Goal: Download file/media

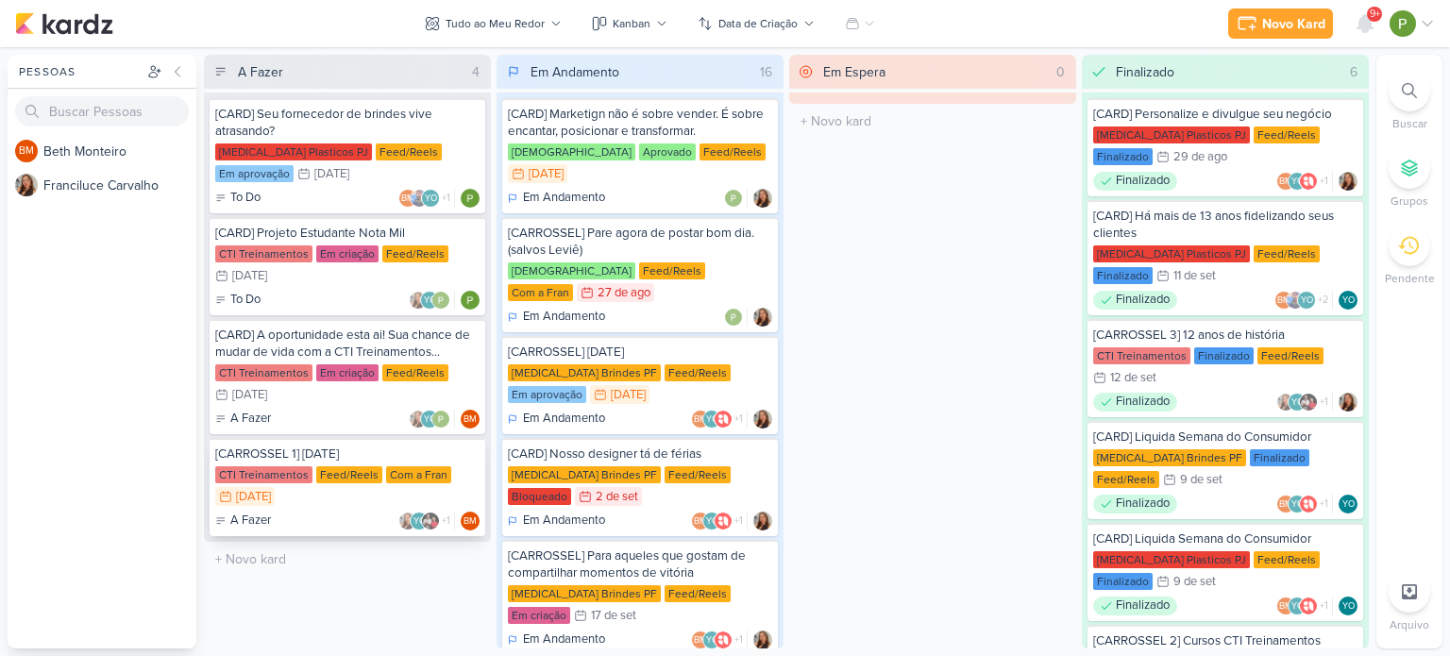
click at [345, 466] on div "Feed/Reels" at bounding box center [349, 474] width 66 height 17
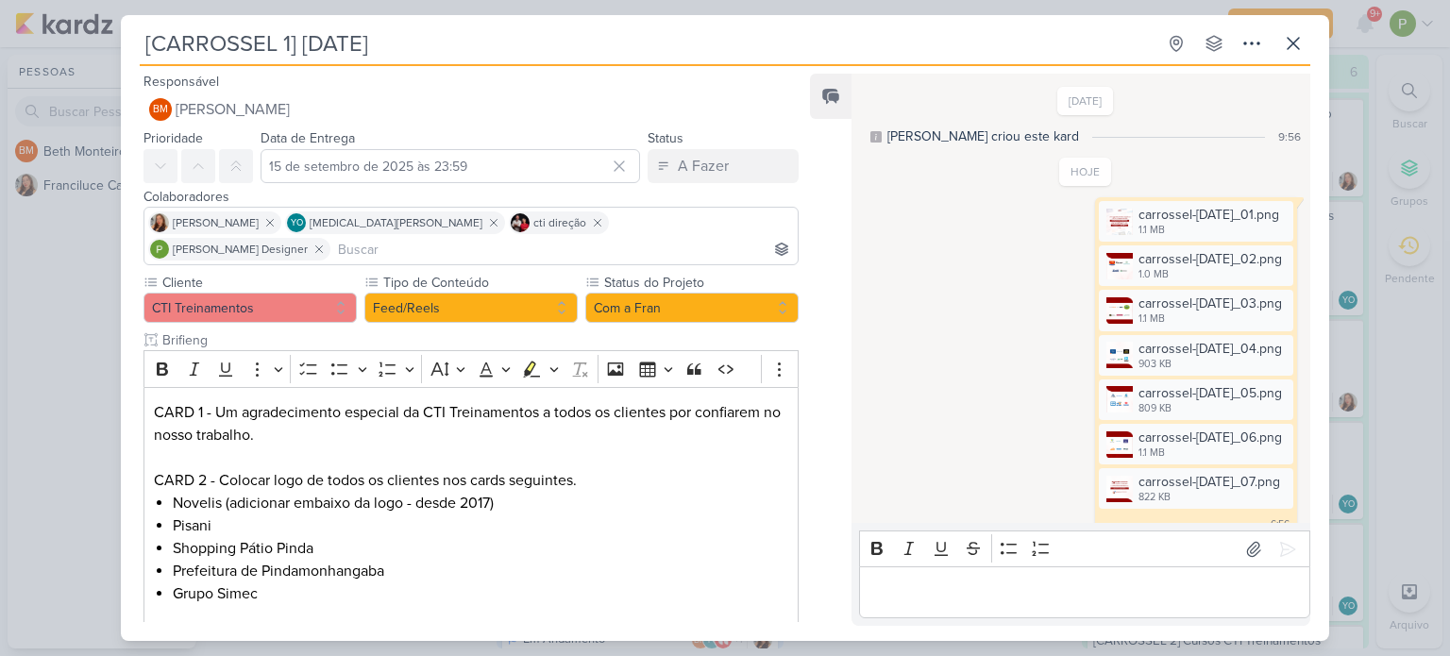
scroll to position [661, 0]
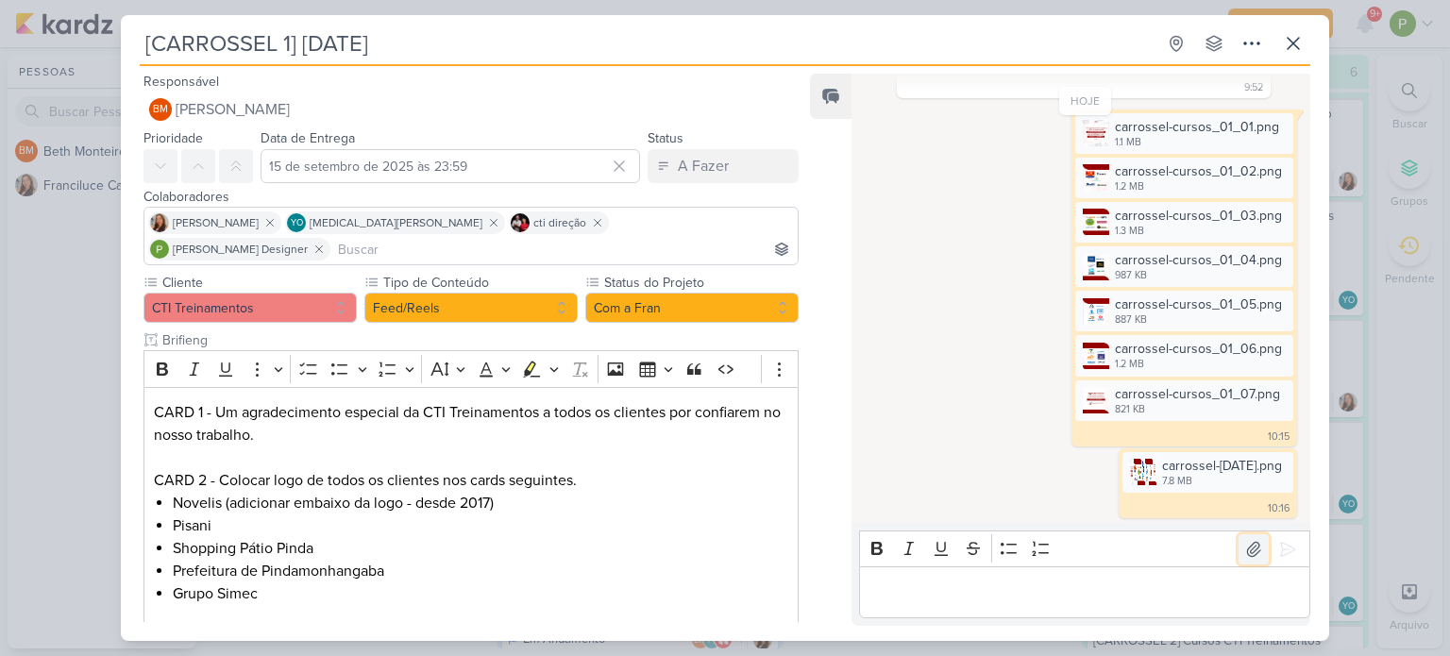
click at [1244, 549] on icon at bounding box center [1253, 549] width 19 height 19
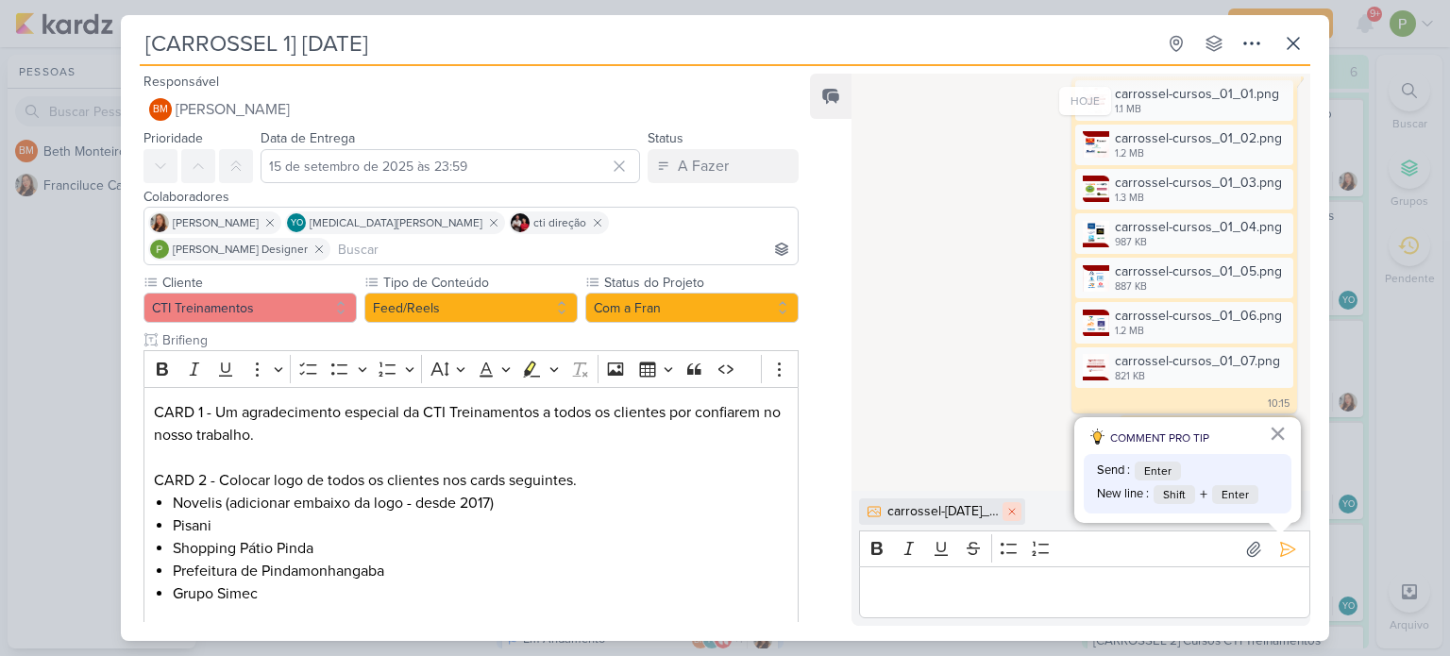
click at [1016, 509] on icon at bounding box center [1011, 511] width 11 height 11
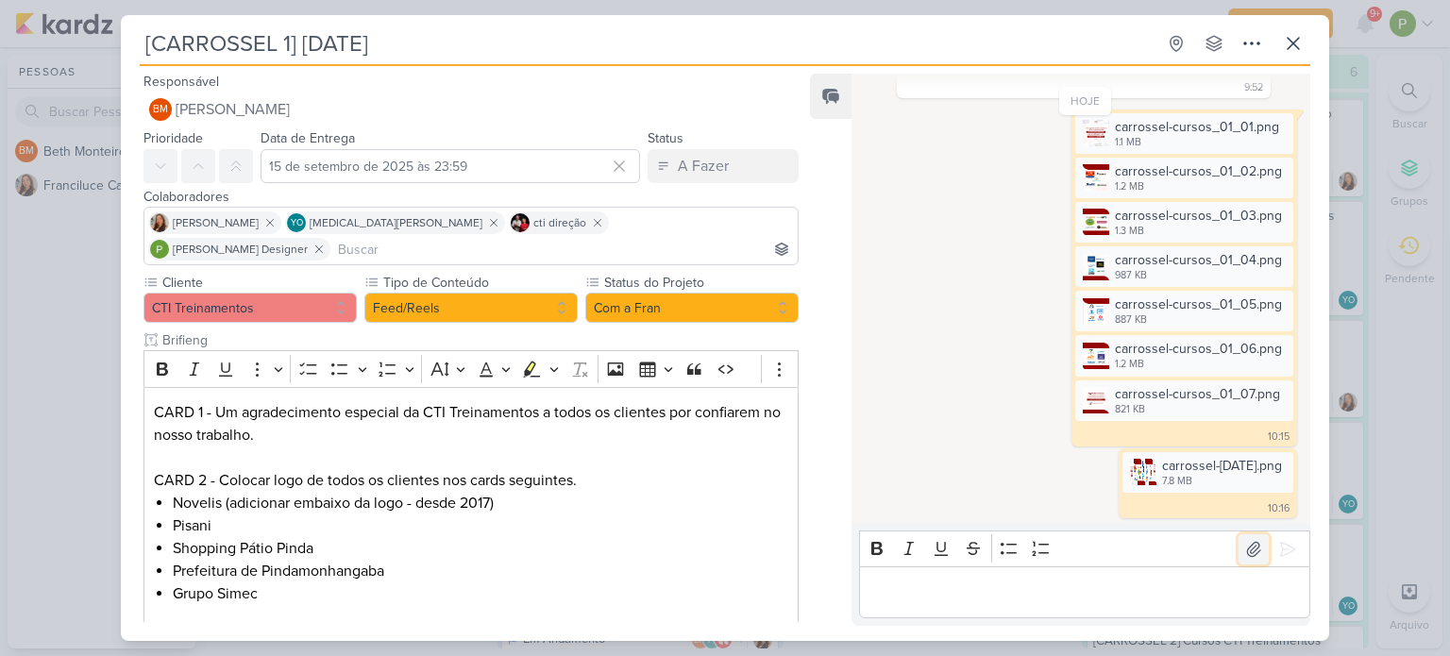
click at [1249, 547] on icon at bounding box center [1253, 549] width 19 height 19
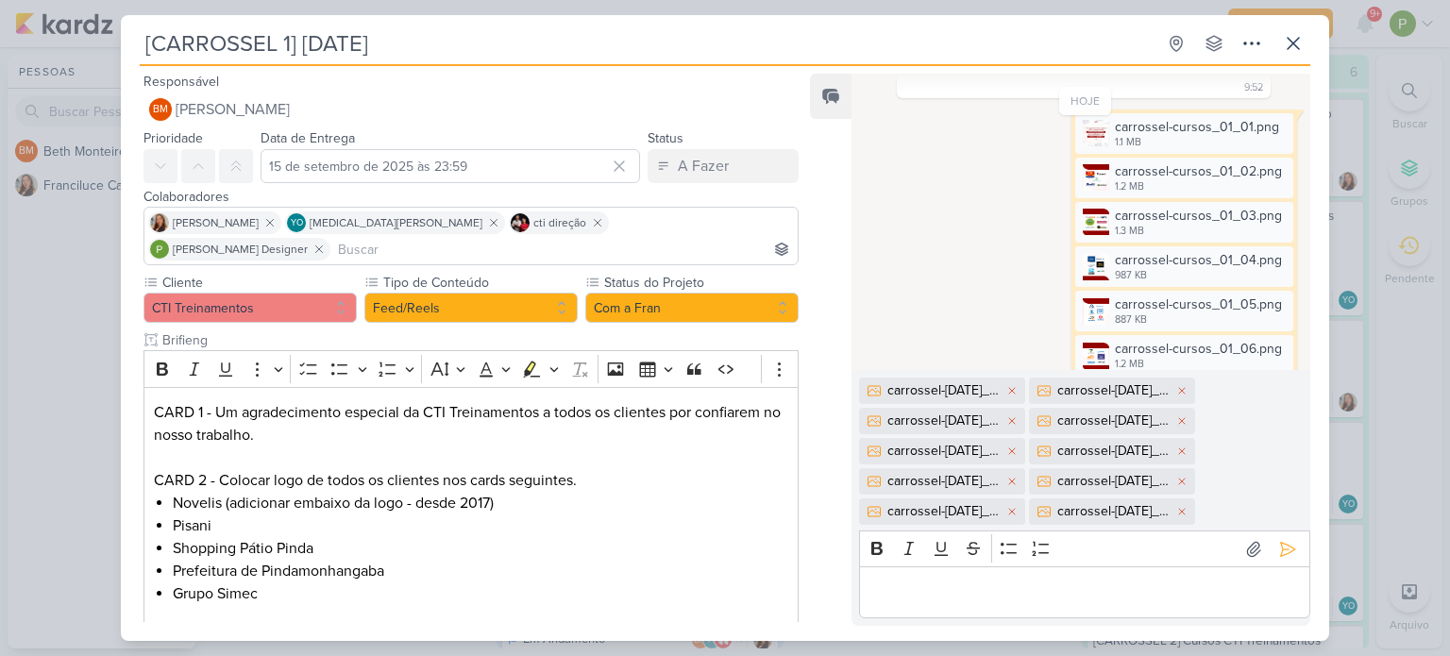
scroll to position [815, 0]
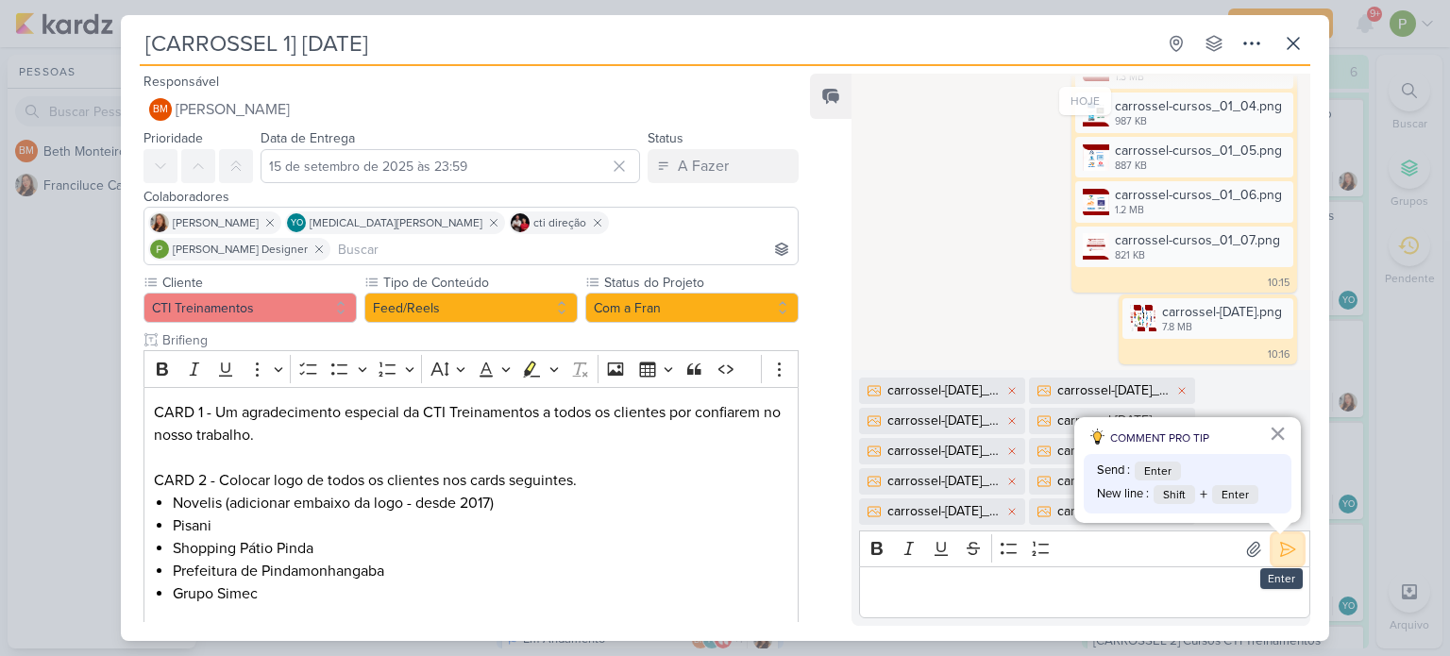
click at [1281, 549] on icon at bounding box center [1288, 549] width 14 height 14
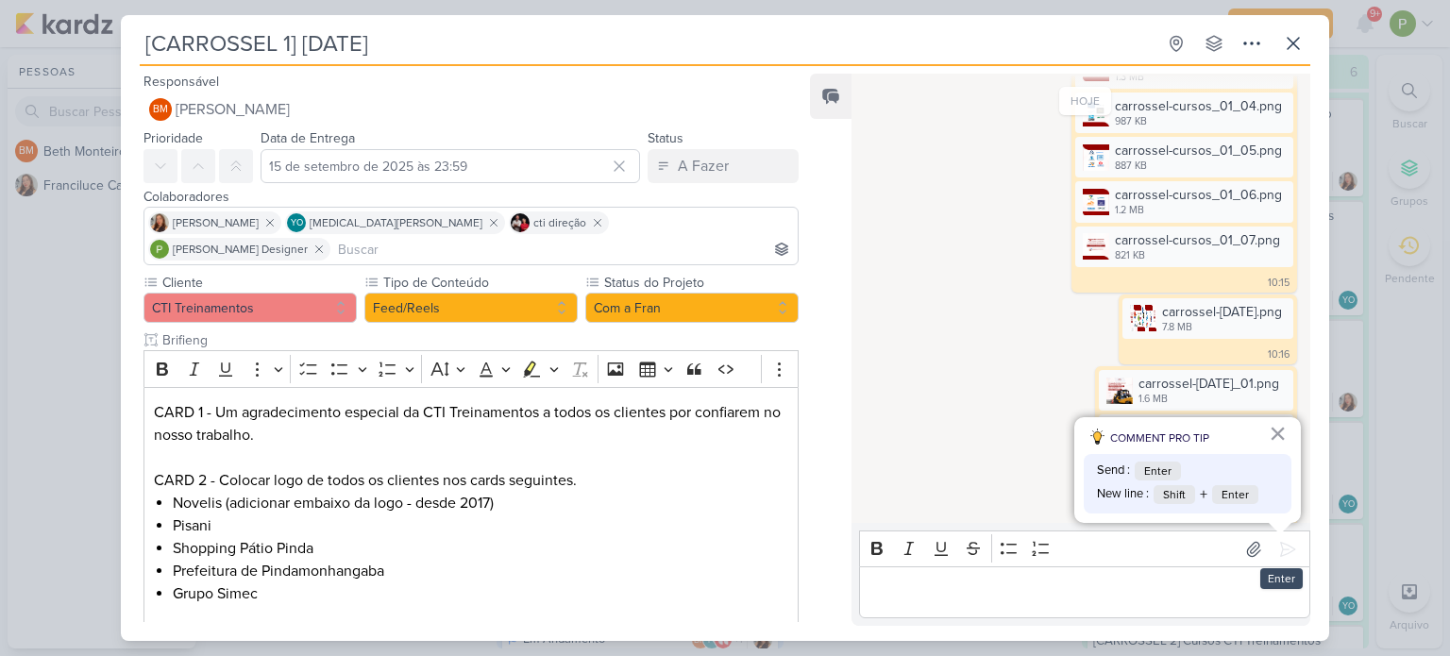
scroll to position [1134, 0]
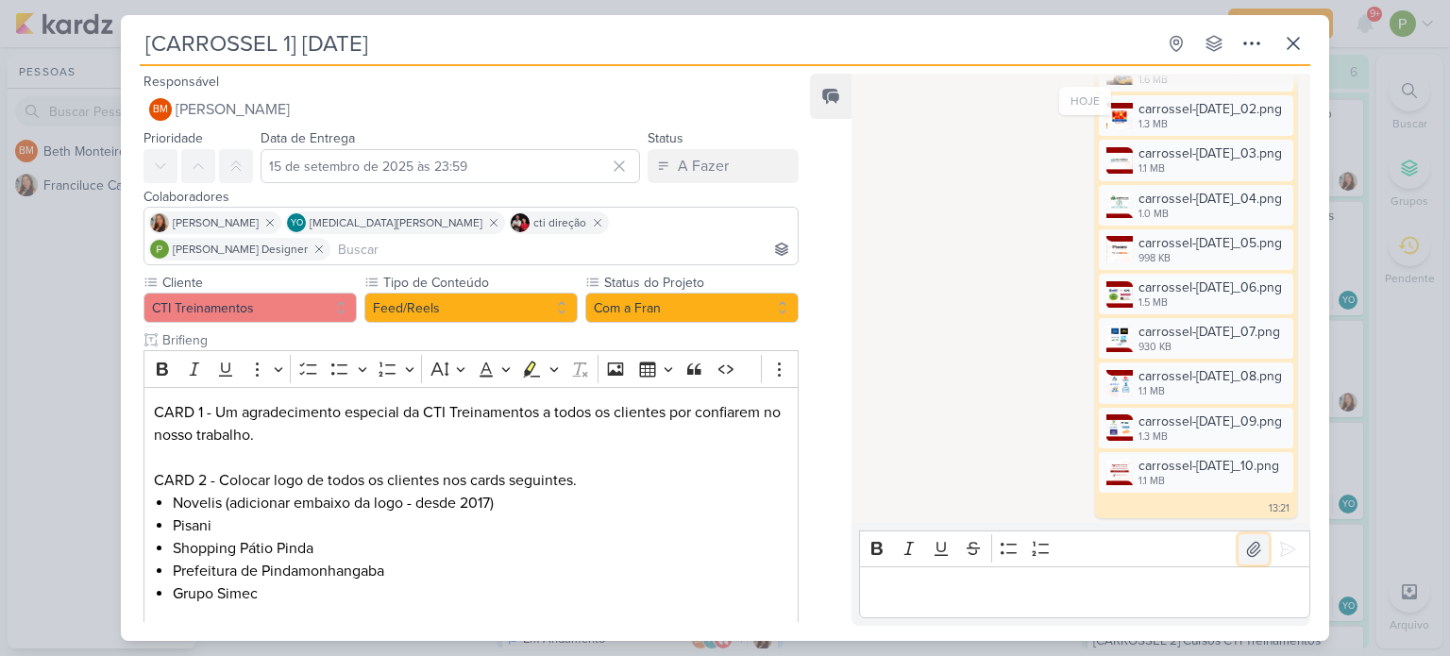
click at [1247, 547] on icon at bounding box center [1253, 549] width 13 height 14
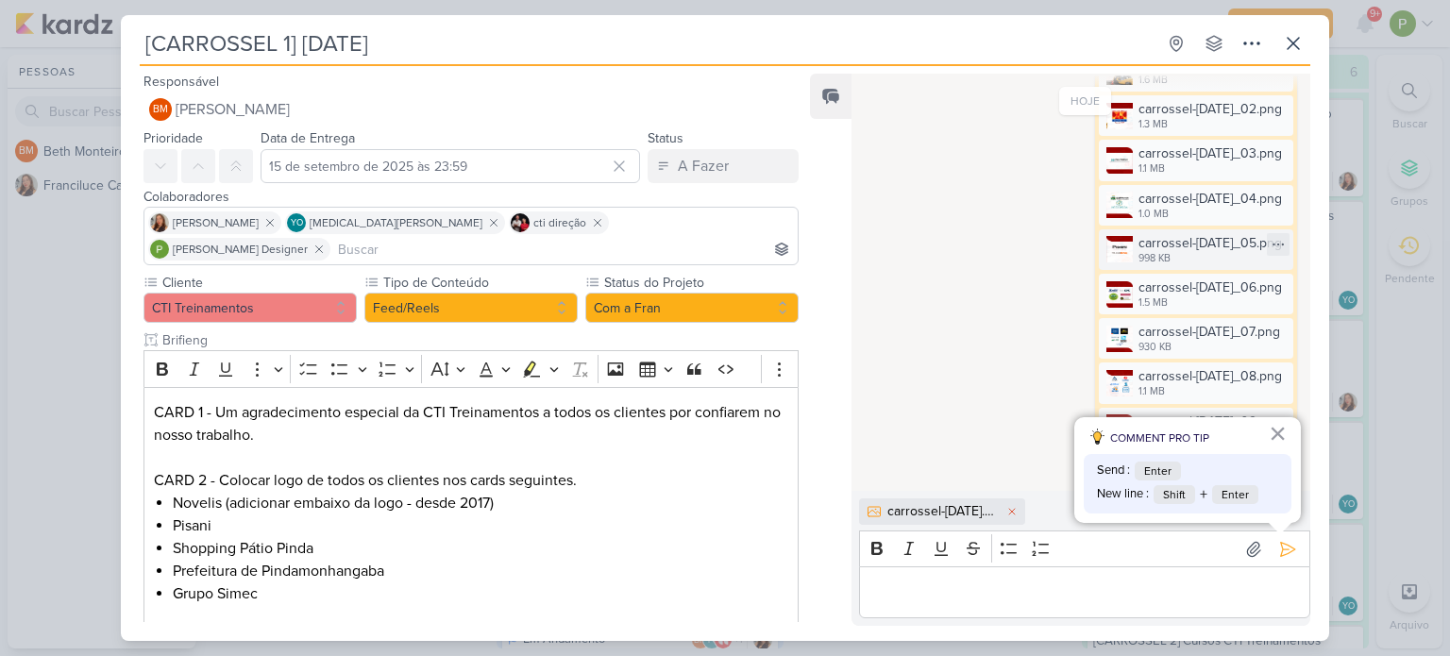
scroll to position [1167, 0]
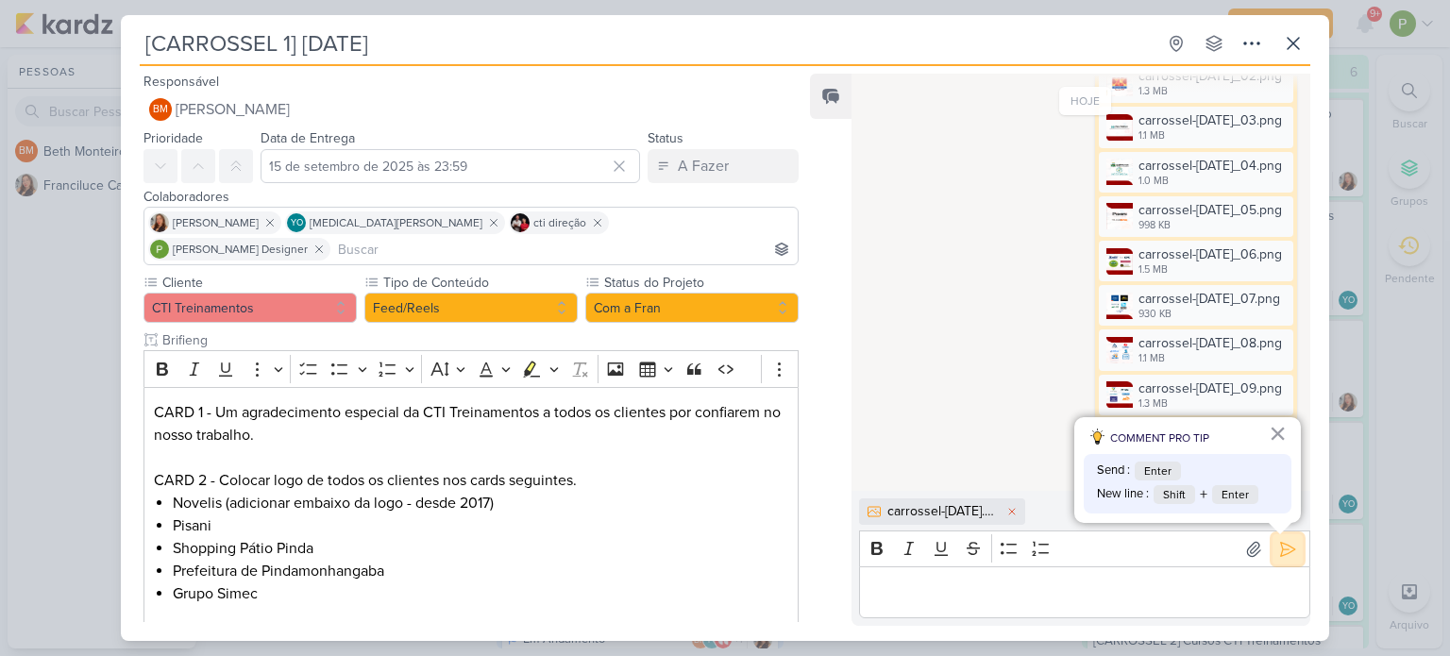
click at [1281, 558] on icon at bounding box center [1287, 549] width 19 height 19
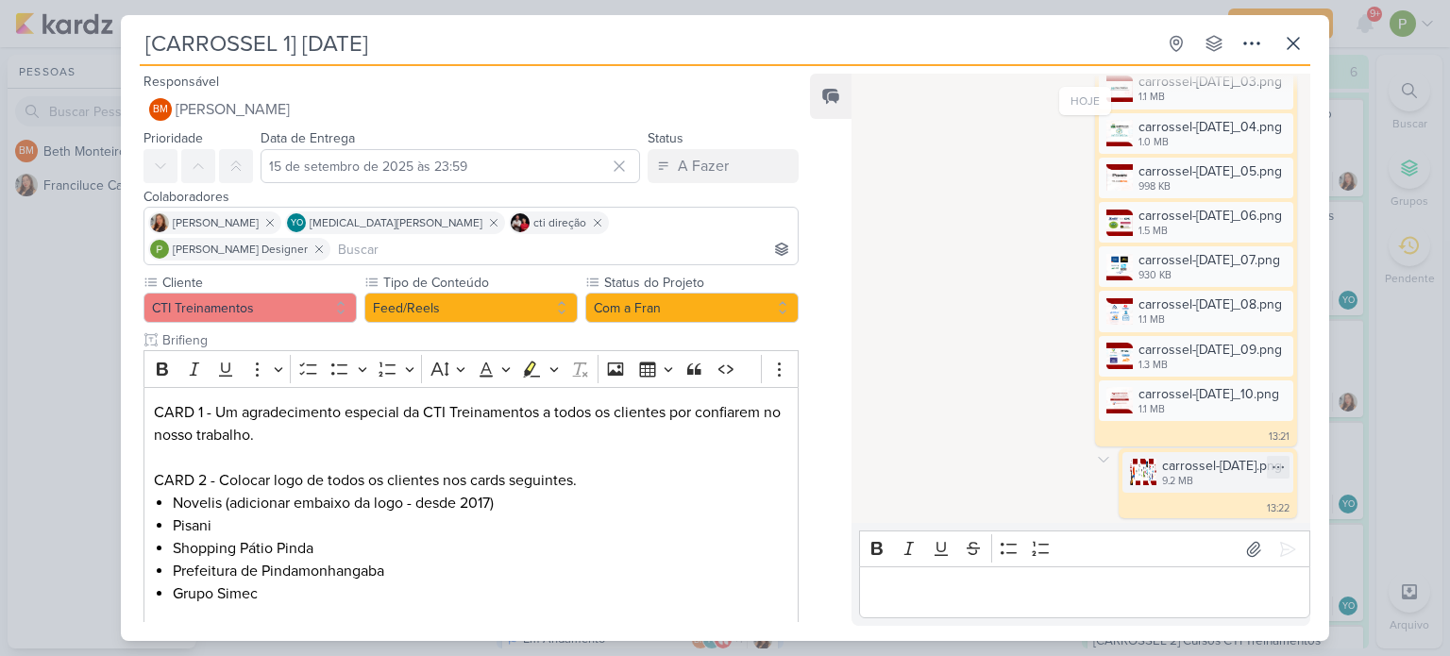
click at [1193, 475] on div "9.2 MB" at bounding box center [1222, 481] width 120 height 15
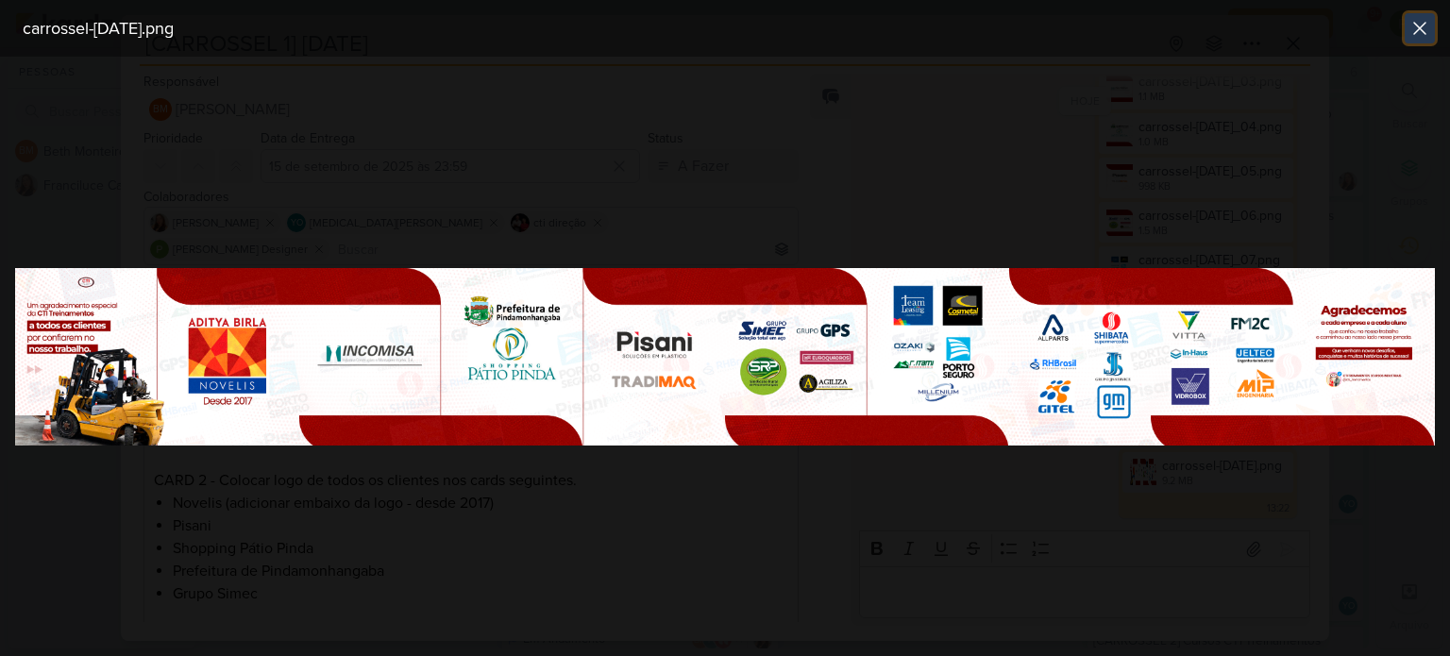
click at [1420, 31] on icon at bounding box center [1419, 28] width 23 height 23
